Goal: Information Seeking & Learning: Learn about a topic

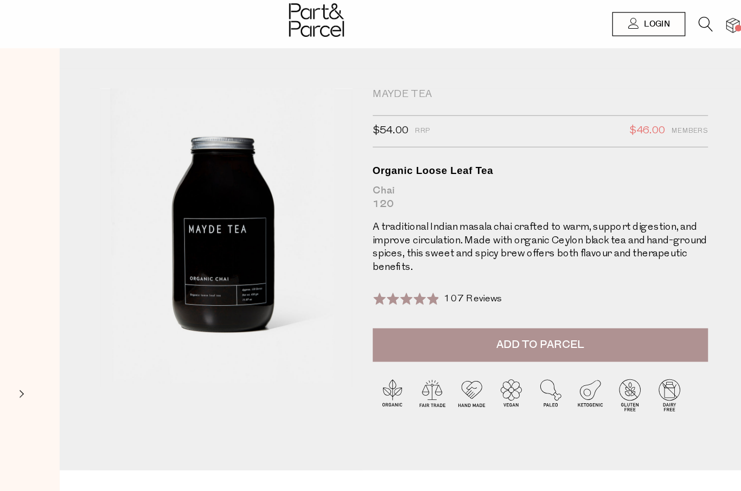
click at [348, 12] on img at bounding box center [370, 16] width 44 height 27
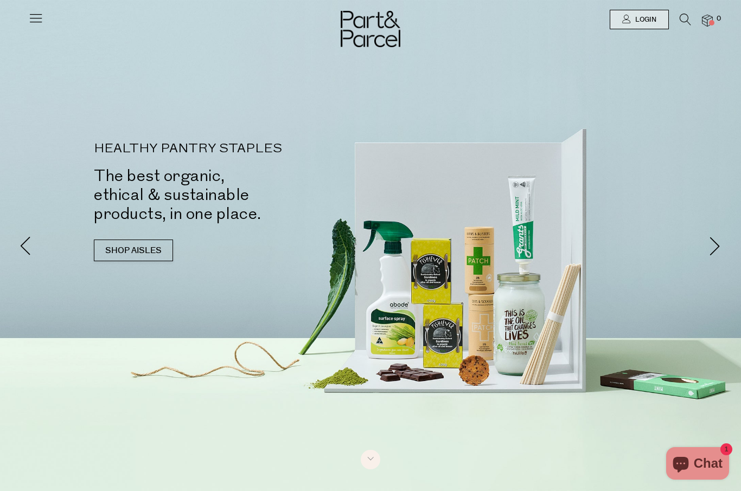
click at [28, 20] on icon at bounding box center [35, 17] width 15 height 15
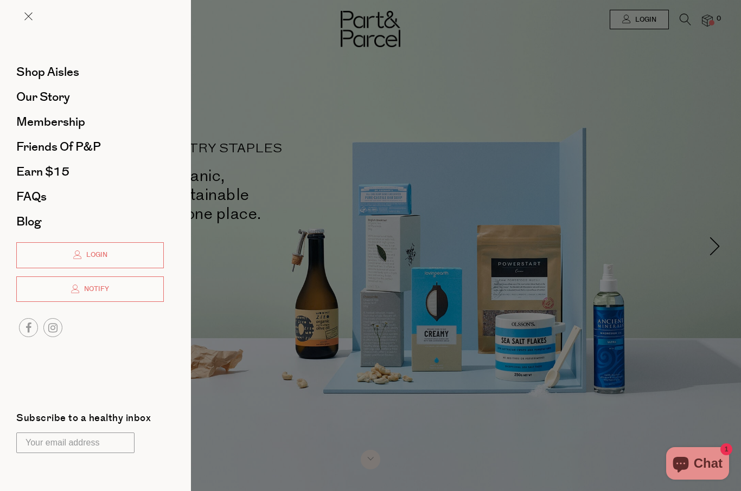
click at [37, 193] on span "FAQs" at bounding box center [31, 196] width 30 height 17
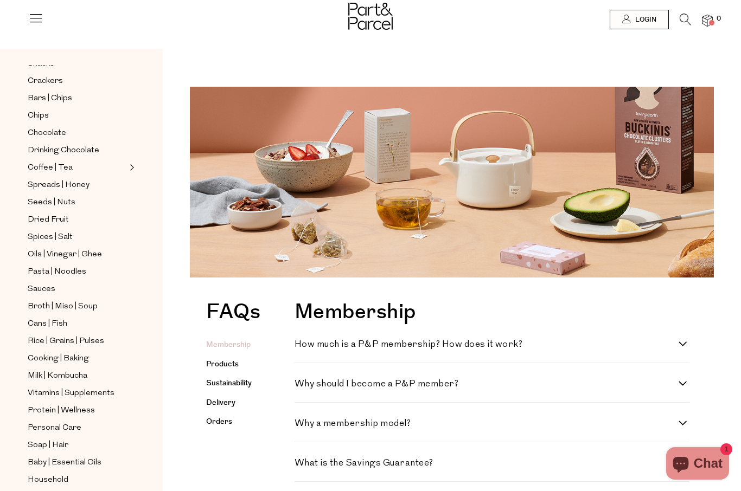
scroll to position [161, 0]
click at [222, 398] on link "Delivery" at bounding box center [220, 403] width 29 height 11
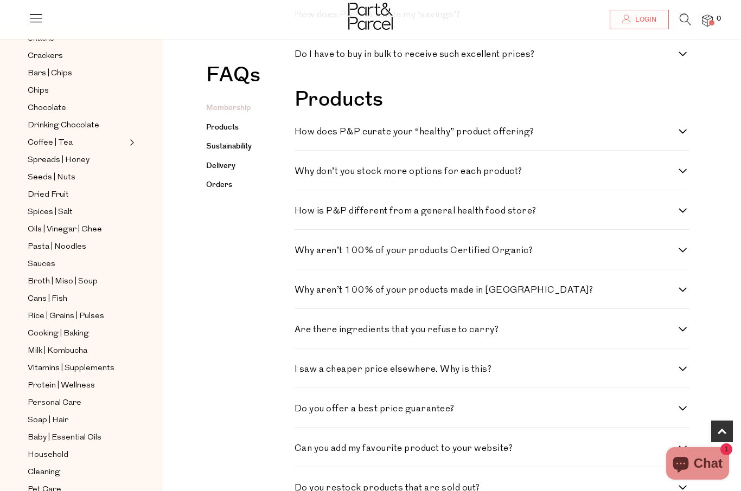
scroll to position [596, 0]
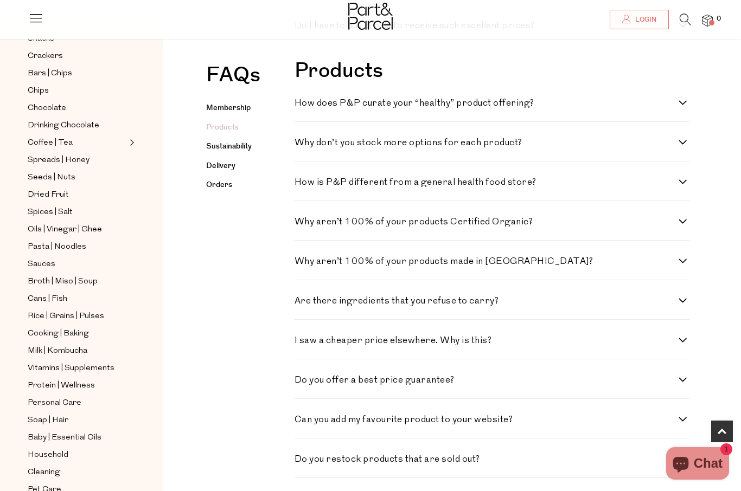
click at [224, 161] on link "Delivery" at bounding box center [220, 166] width 29 height 11
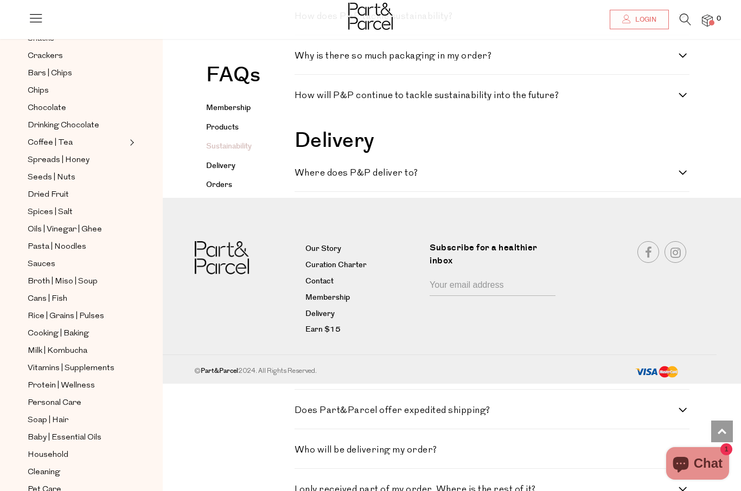
scroll to position [1274, 0]
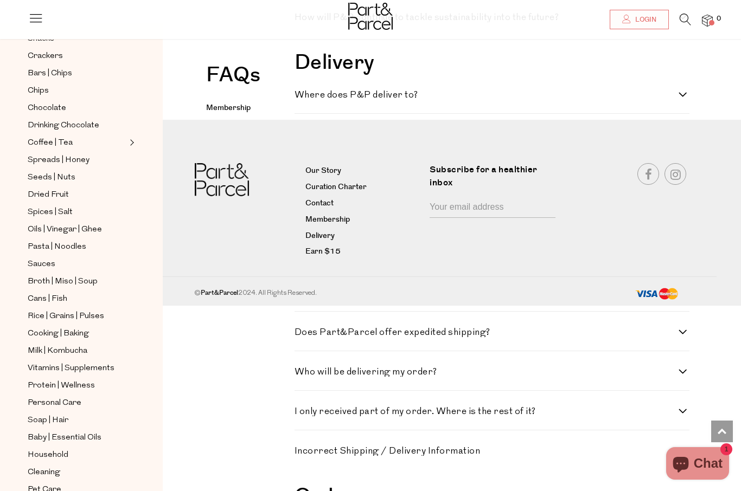
click at [674, 100] on h4 "Where does P&P deliver to?" at bounding box center [487, 95] width 384 height 9
click at [302, 98] on to\? "Where does P&P deliver to?" at bounding box center [298, 94] width 7 height 7
checkbox to\? "true"
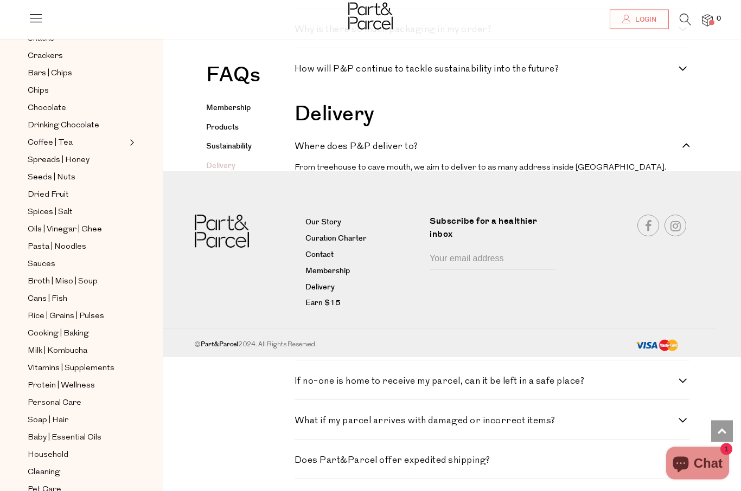
scroll to position [1212, 0]
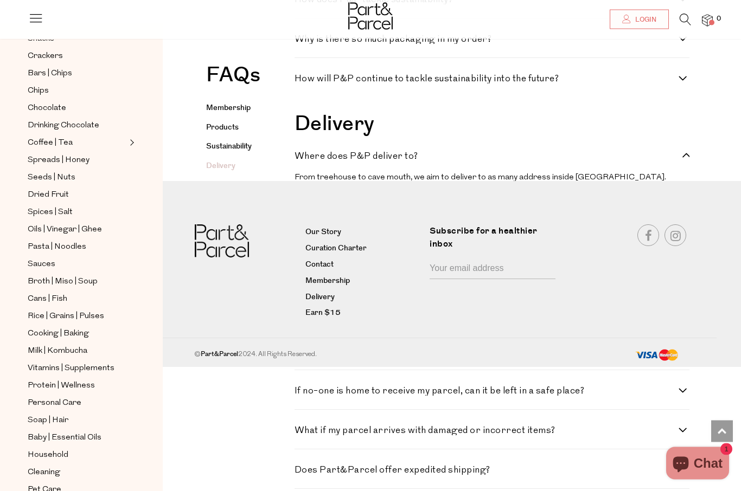
click at [726, 191] on nav "Our Story Curation Charter Contact Membership Delivery Earn $15 Subscribe for a…" at bounding box center [370, 275] width 741 height 186
click at [726, 198] on nav "Our Story Curation Charter Contact Membership Delivery Earn $15 Subscribe for a…" at bounding box center [370, 275] width 741 height 186
click at [188, 188] on nav "Our Story Curation Charter Contact Membership Delivery Earn $15 Subscribe for a…" at bounding box center [370, 275] width 741 height 186
click at [416, 396] on h4 "If no-one is home to receive my parcel, can it be left in a safe place?" at bounding box center [487, 391] width 384 height 9
click at [302, 394] on place\? "If no-one is home to receive my parcel, can it be left in a safe place?" at bounding box center [298, 390] width 7 height 7
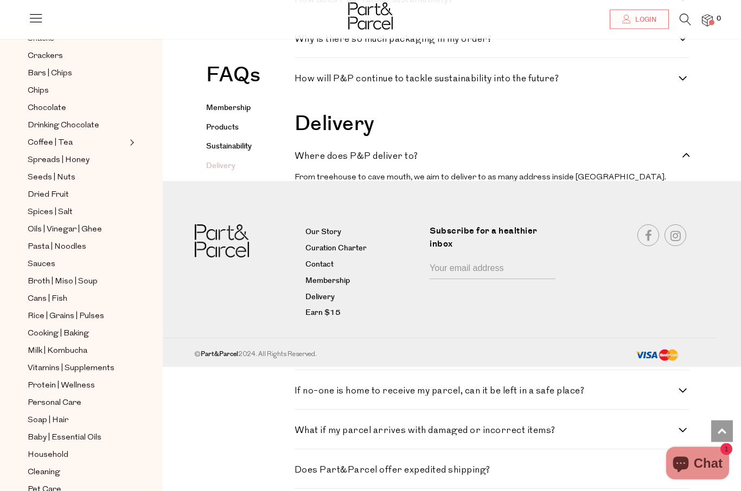
checkbox place\? "true"
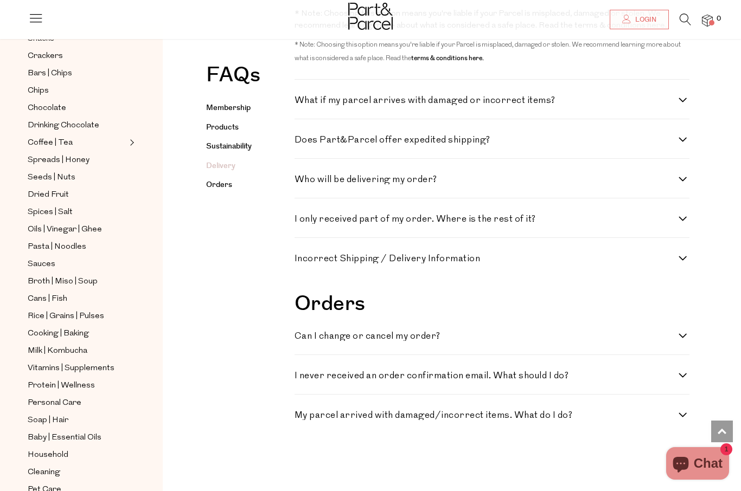
scroll to position [1674, 0]
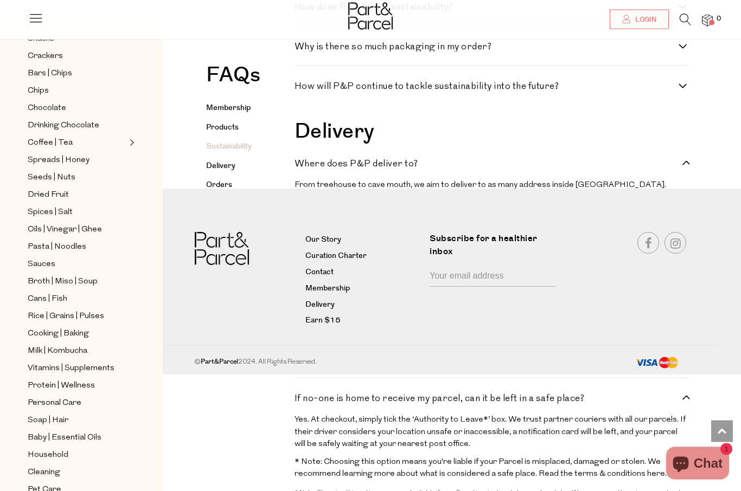
click at [674, 169] on h4 "Where does P&P deliver to?" at bounding box center [487, 164] width 384 height 9
click at [302, 167] on to\? "Where does P&P deliver to?" at bounding box center [298, 163] width 7 height 7
checkbox to\? "false"
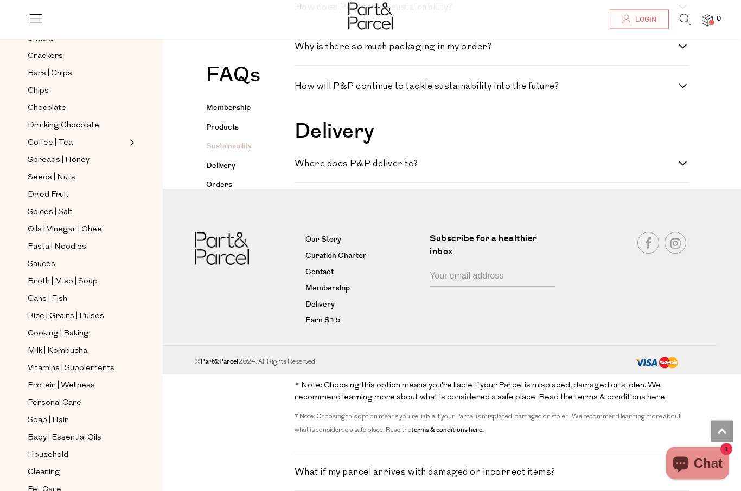
scroll to position [1205, 0]
click at [690, 170] on div "Delivery Where does P&P deliver to? From treehouse to cave mouth, we aim to del…" at bounding box center [495, 393] width 400 height 545
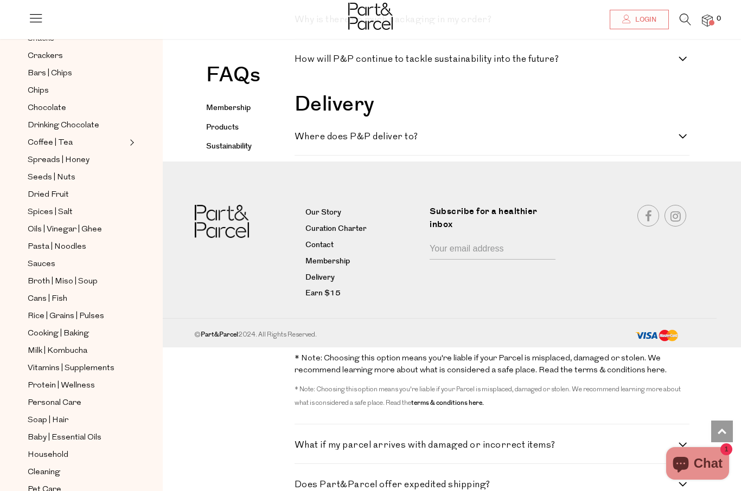
scroll to position [1233, 0]
click at [334, 293] on link "Earn $15" at bounding box center [363, 293] width 116 height 13
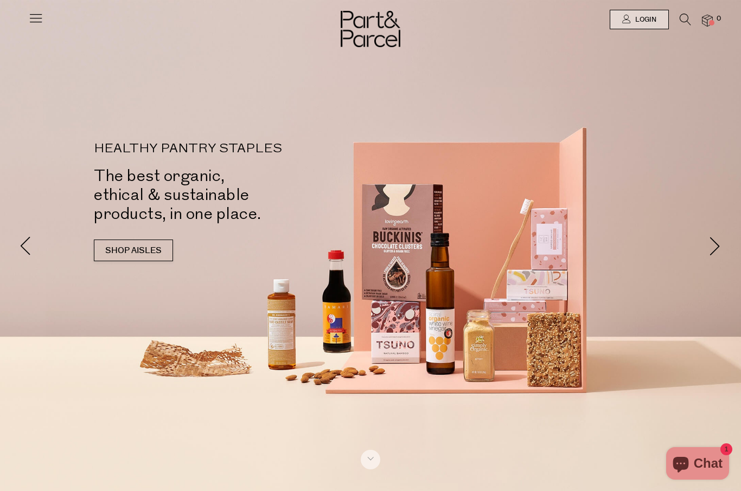
click at [42, 13] on div at bounding box center [370, 19] width 741 height 39
click at [28, 19] on icon at bounding box center [35, 17] width 15 height 15
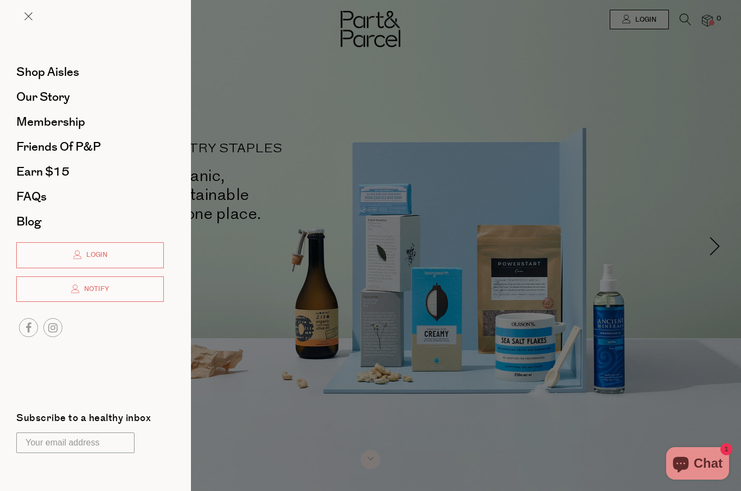
click at [36, 195] on span "FAQs" at bounding box center [31, 196] width 30 height 17
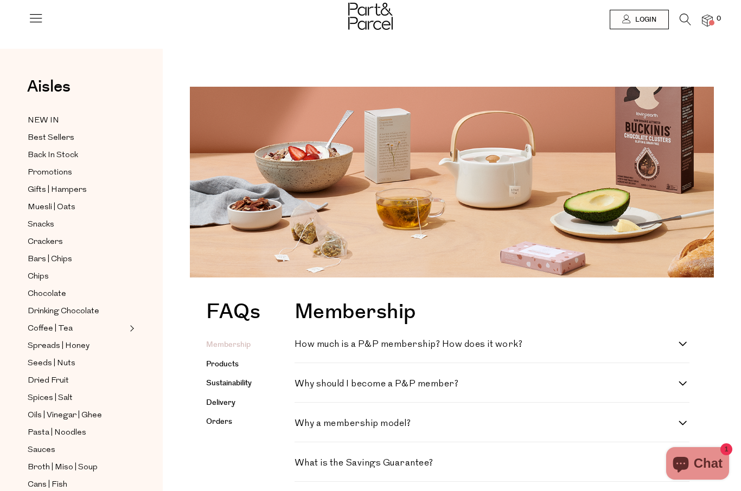
click at [676, 425] on h4 "Why a membership model?" at bounding box center [487, 423] width 384 height 9
click at [302, 425] on model\? "Why a membership model?" at bounding box center [298, 422] width 7 height 7
checkbox model\? "true"
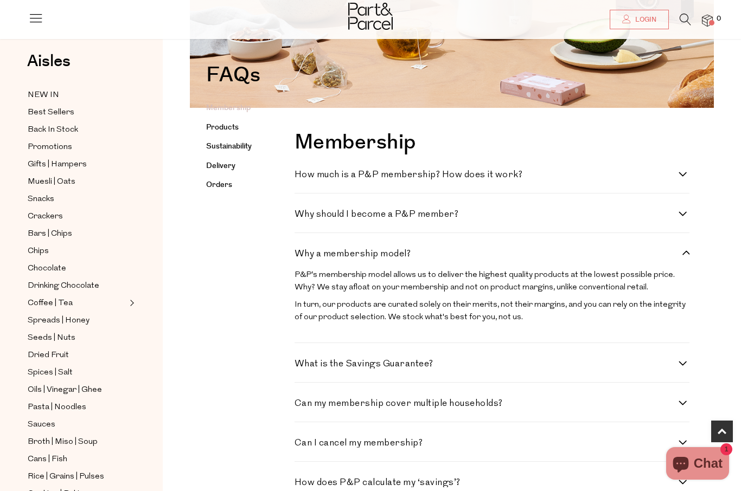
scroll to position [183, 0]
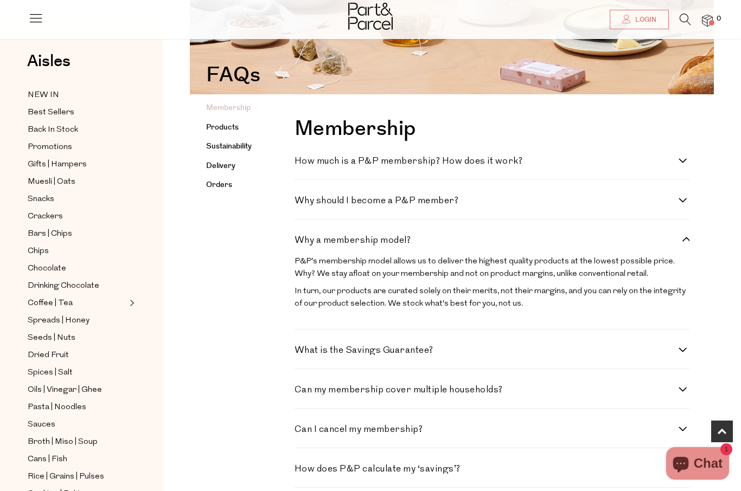
click at [671, 158] on h4 "How much is a P&P membership? How does it work?" at bounding box center [487, 161] width 384 height 9
click at [302, 158] on work\? "How much is a P&P membership? How does it work?" at bounding box center [298, 160] width 7 height 7
checkbox work\? "true"
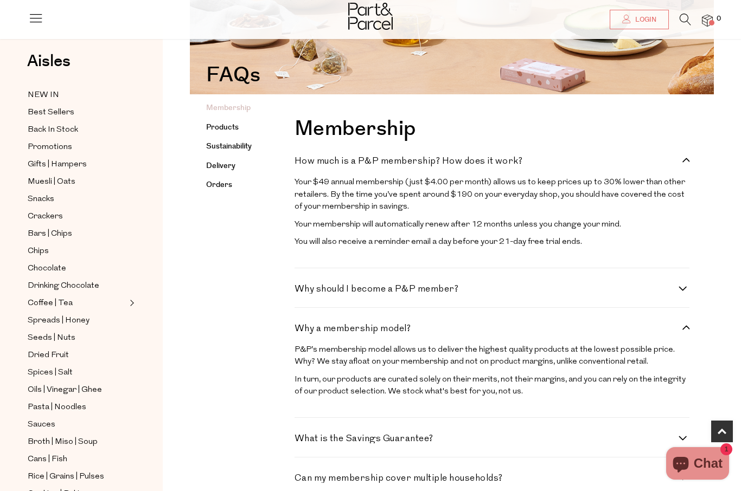
scroll to position [221, 0]
